Goal: Task Accomplishment & Management: Complete application form

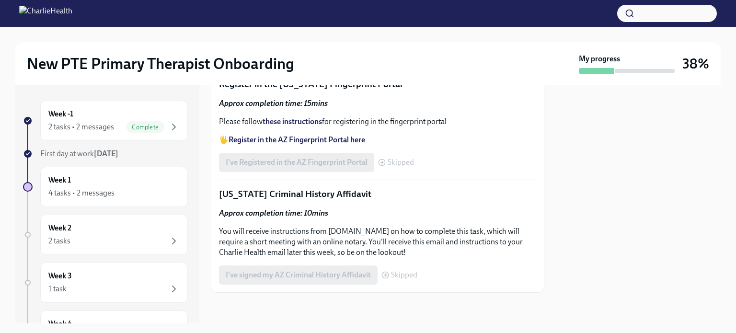
scroll to position [578, 0]
click at [298, 35] on p "Note : Due to state regulations, we cannot accept BLS as a substitute for this …" at bounding box center [377, 30] width 317 height 11
click at [294, 62] on label "Upload CPR/First Aid Training Certificate" at bounding box center [298, 52] width 159 height 19
click at [0, 0] on input "Upload CPR/First Aid Training Certificate" at bounding box center [0, 0] width 0 height 0
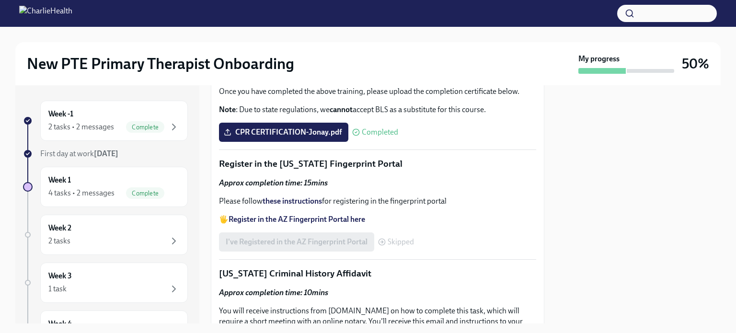
scroll to position [459, 0]
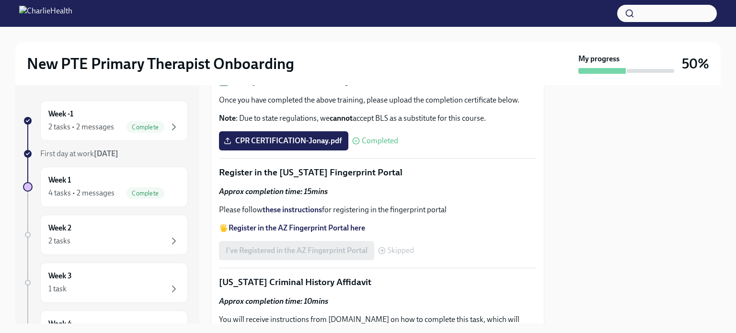
click at [360, 36] on span "Upload the [US_STATE] Telehealth Certificate" at bounding box center [306, 32] width 160 height 10
click at [0, 0] on input "Upload the [US_STATE] Telehealth Certificate" at bounding box center [0, 0] width 0 height 0
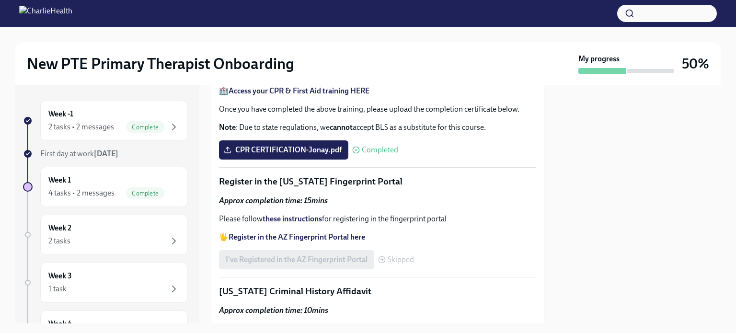
scroll to position [485, 0]
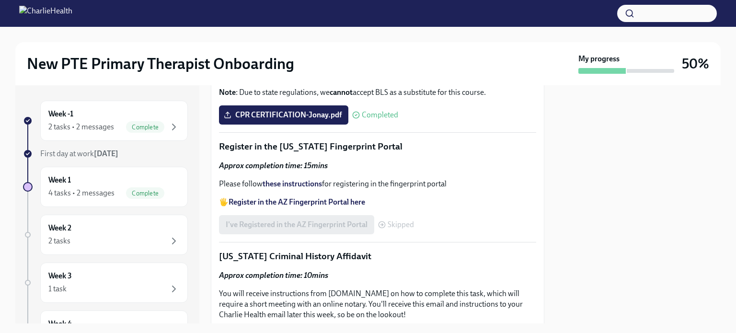
click at [344, 11] on span "Upload the [US_STATE] Telehealth Certificate" at bounding box center [306, 6] width 160 height 10
click at [0, 0] on input "Upload the [US_STATE] Telehealth Certificate" at bounding box center [0, 0] width 0 height 0
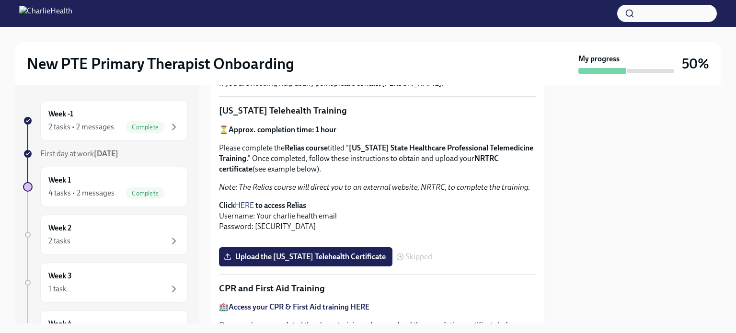
scroll to position [269, 0]
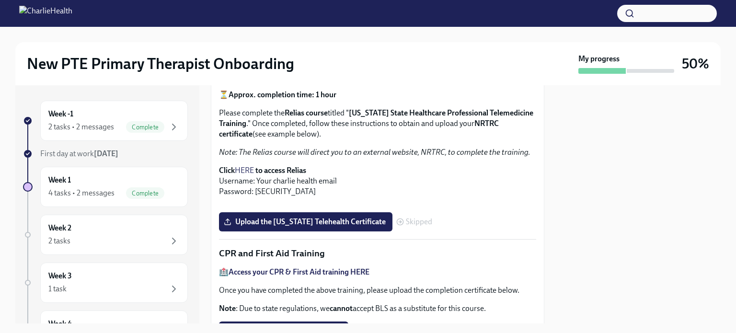
click at [225, 168] on strong "Click" at bounding box center [227, 170] width 16 height 9
click at [281, 168] on strong "to access Relias" at bounding box center [280, 170] width 51 height 9
click at [264, 166] on strong "to access Relias" at bounding box center [280, 170] width 51 height 9
click at [247, 170] on link "HERE" at bounding box center [244, 170] width 19 height 9
